Goal: Book appointment/travel/reservation

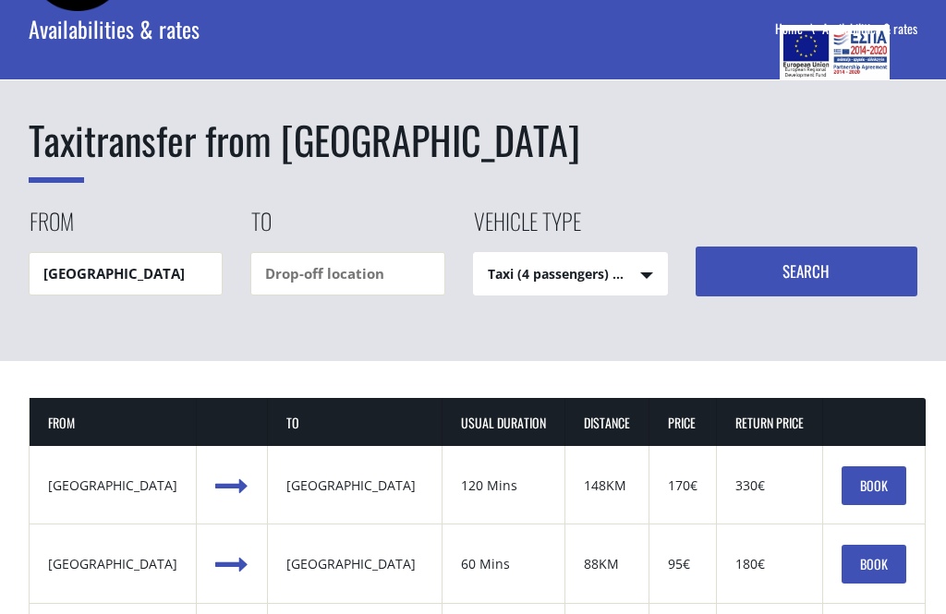
scroll to position [93, 0]
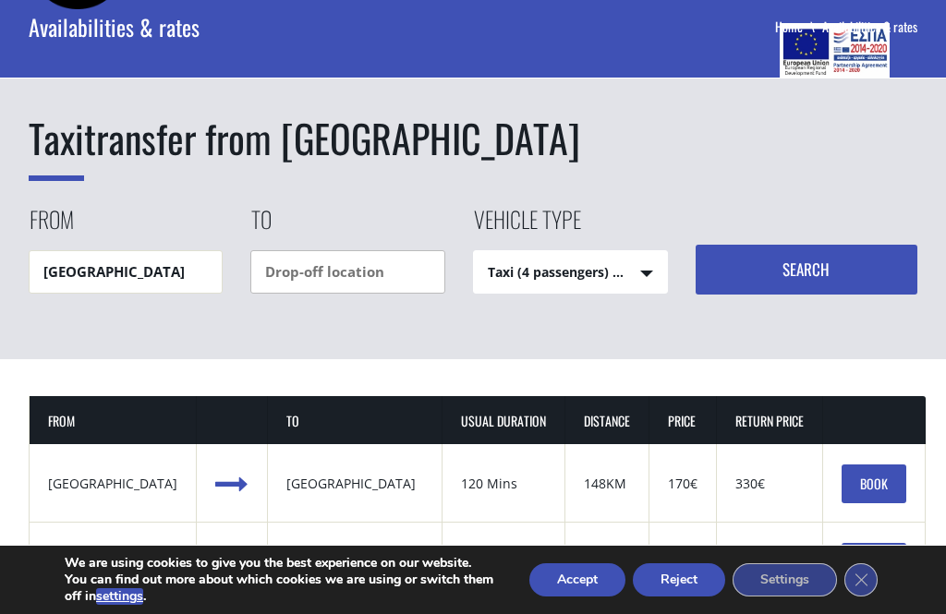
click at [300, 273] on input "text" at bounding box center [347, 271] width 195 height 43
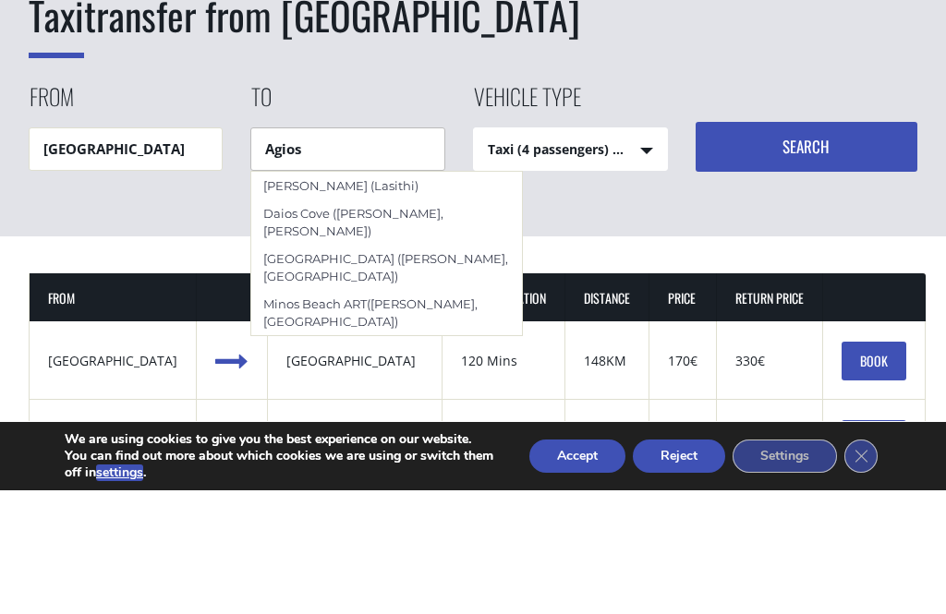
click at [374, 296] on div "[PERSON_NAME] (Lasithi)" at bounding box center [386, 310] width 270 height 28
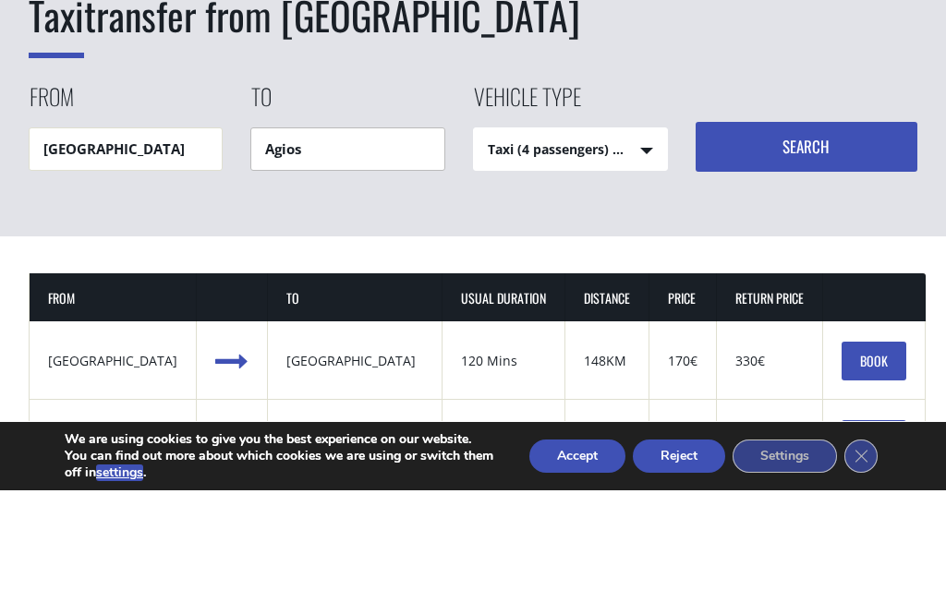
type input "[PERSON_NAME] (Lasithi)"
click at [646, 252] on select "Taxi (4 passengers) Mercedes E Class Mini Van (7 passengers) Mercedes Vito Mini…" at bounding box center [570, 274] width 193 height 44
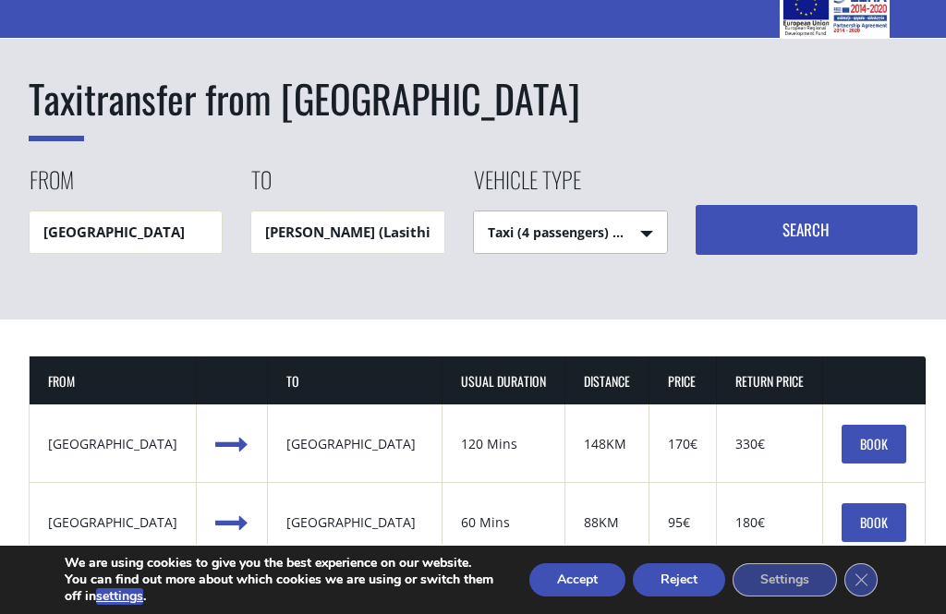
scroll to position [130, 0]
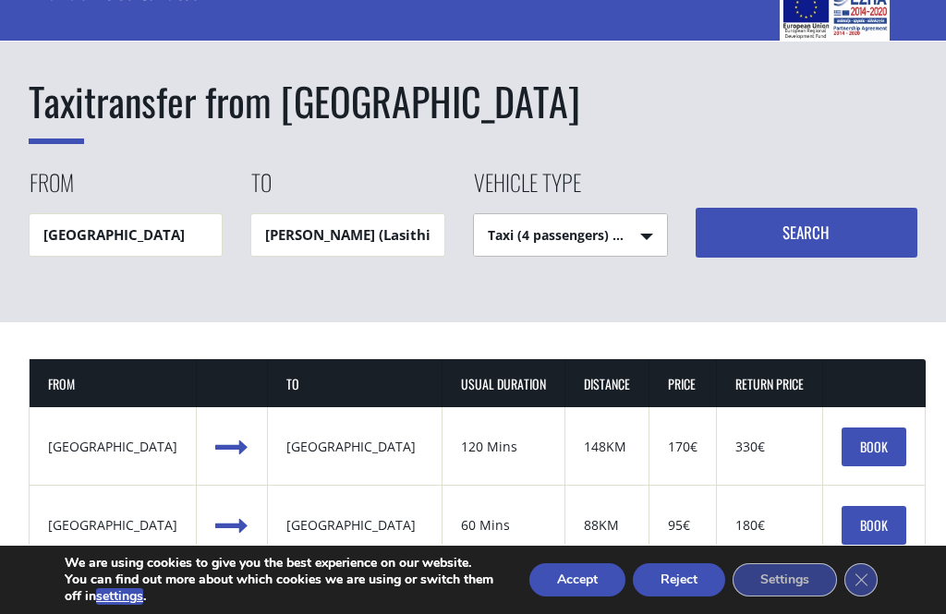
click at [836, 234] on button "Search" at bounding box center [807, 233] width 223 height 50
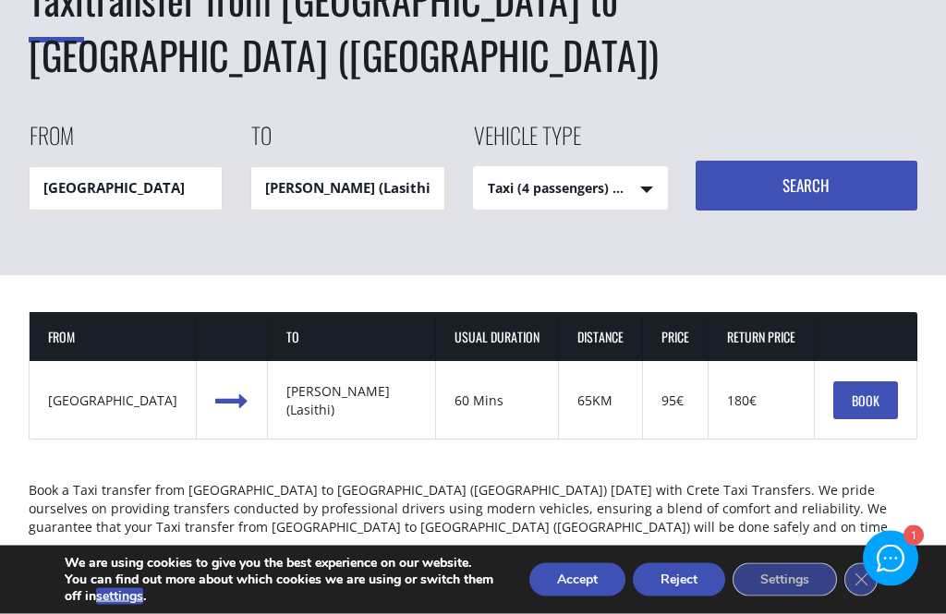
scroll to position [228, 0]
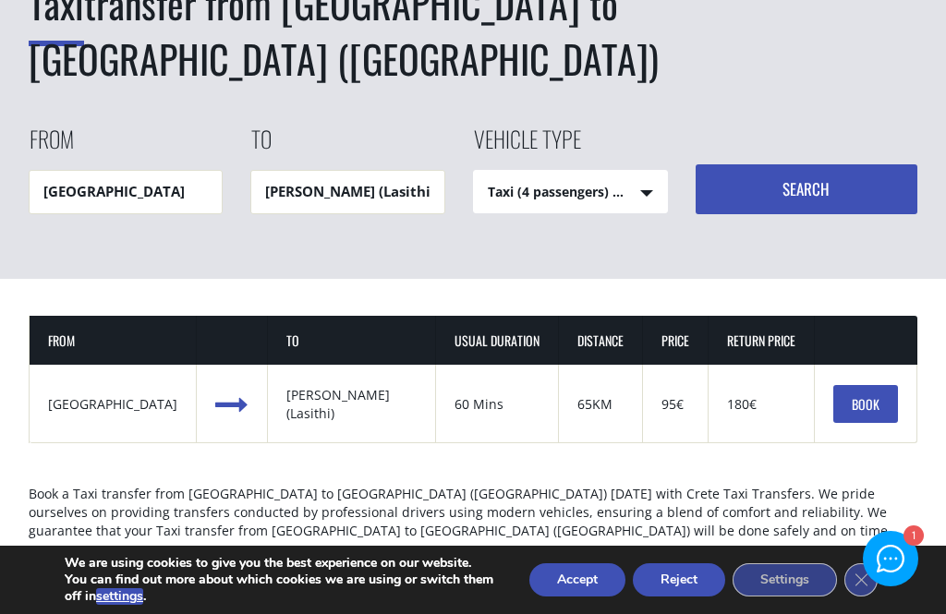
click at [592, 597] on button "Accept" at bounding box center [577, 580] width 96 height 33
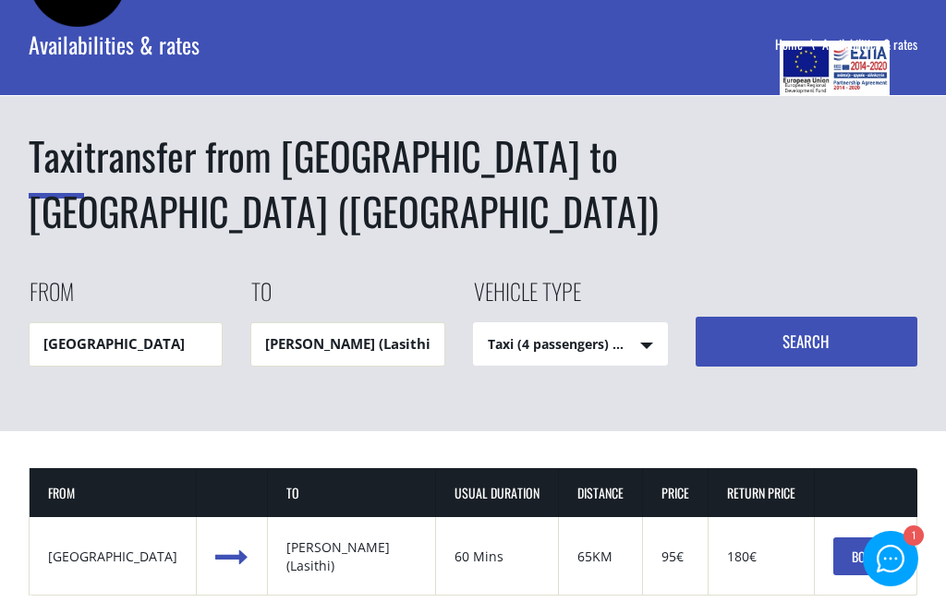
scroll to position [0, 0]
